Goal: Transaction & Acquisition: Purchase product/service

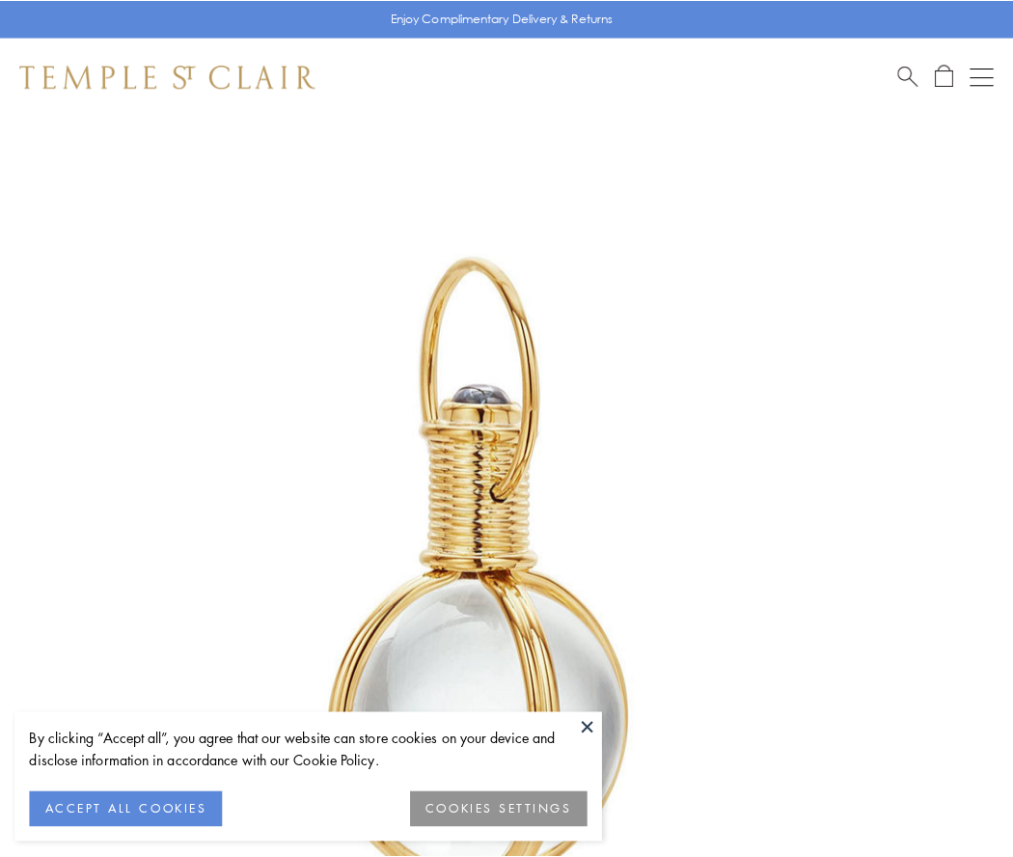
scroll to position [503, 0]
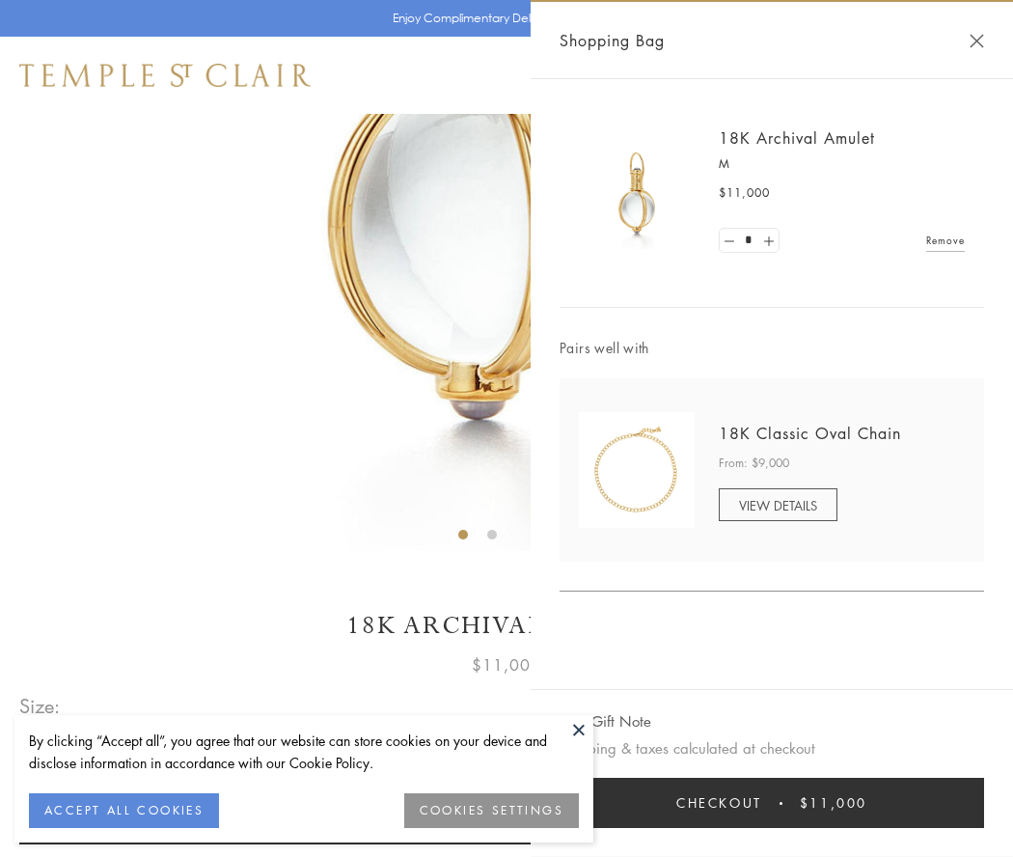
click at [772, 803] on button "Checkout $11,000" at bounding box center [771, 802] width 424 height 50
